Goal: Information Seeking & Learning: Learn about a topic

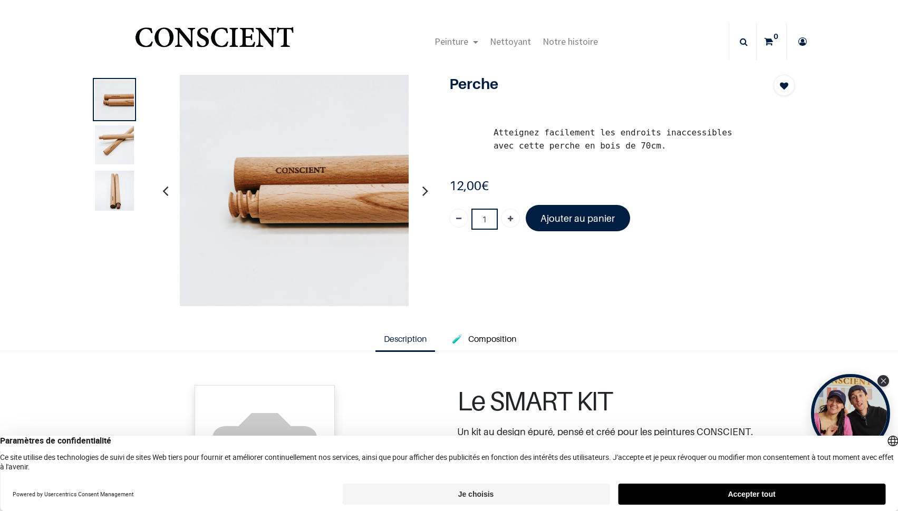
click at [130, 182] on img at bounding box center [114, 192] width 39 height 42
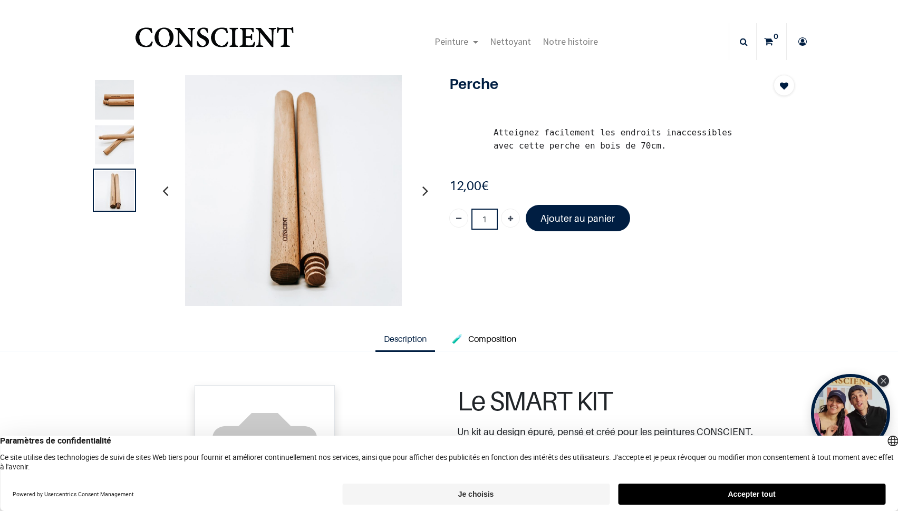
click at [107, 147] on img at bounding box center [114, 144] width 39 height 39
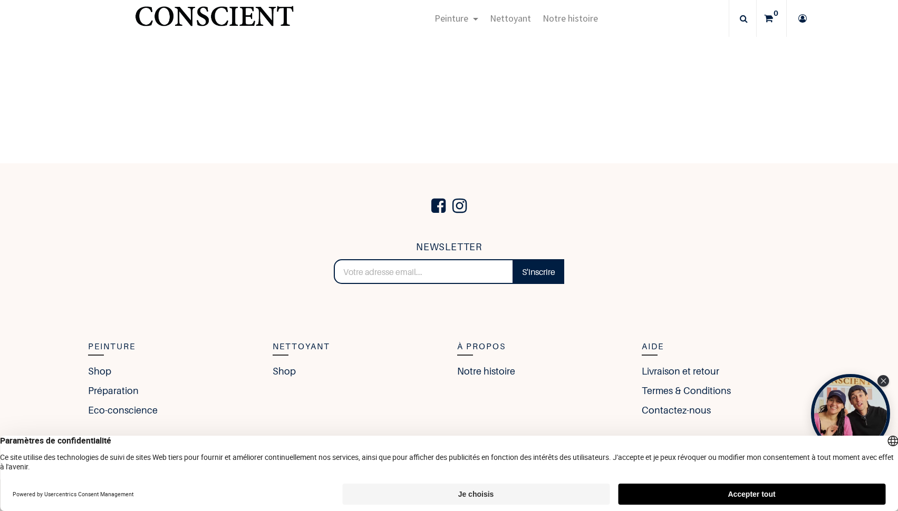
scroll to position [400, 0]
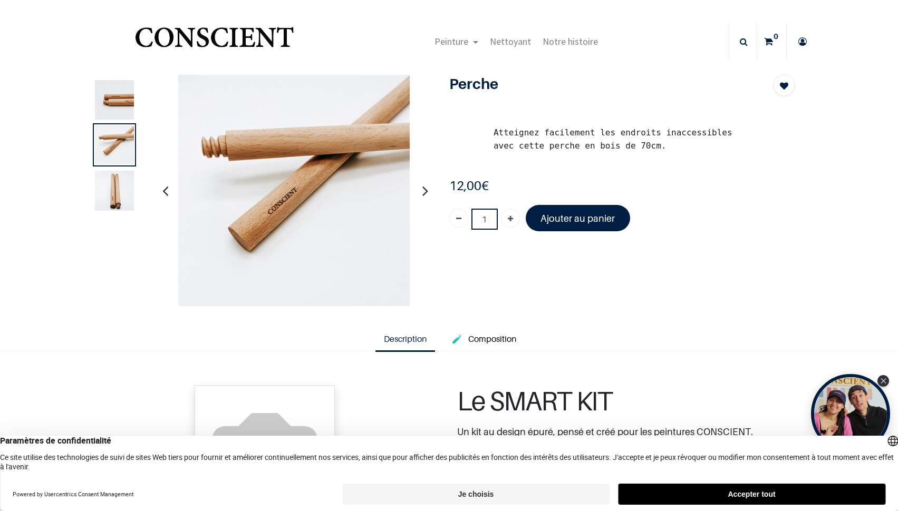
click at [120, 181] on img at bounding box center [114, 192] width 39 height 42
